Goal: Task Accomplishment & Management: Manage account settings

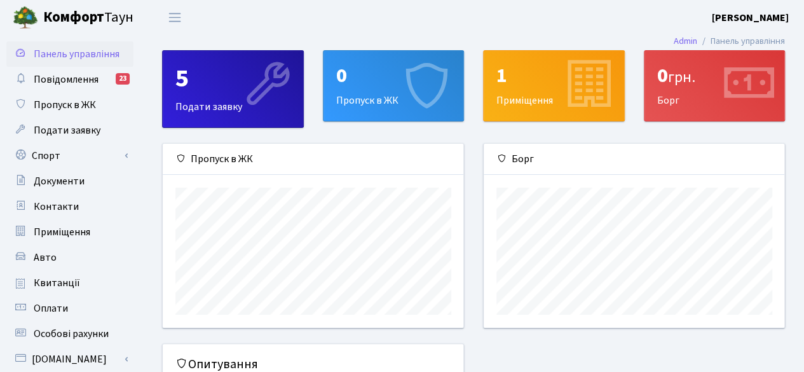
scroll to position [183, 301]
click at [365, 93] on div "0 Пропуск в ЖК" at bounding box center [393, 86] width 140 height 70
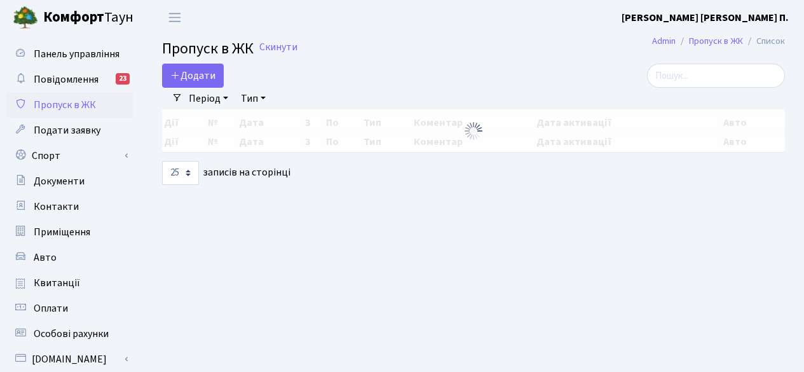
select select "25"
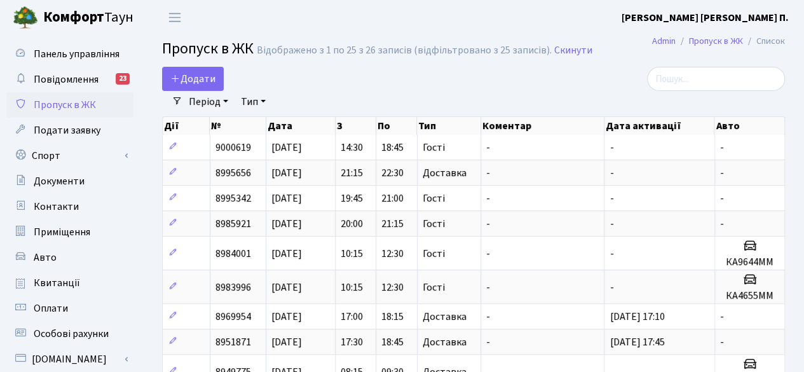
click at [768, 22] on b "[PERSON_NAME] [PERSON_NAME] П." at bounding box center [704, 18] width 167 height 14
click at [741, 65] on link "Вийти" at bounding box center [724, 70] width 126 height 20
